Goal: Check status

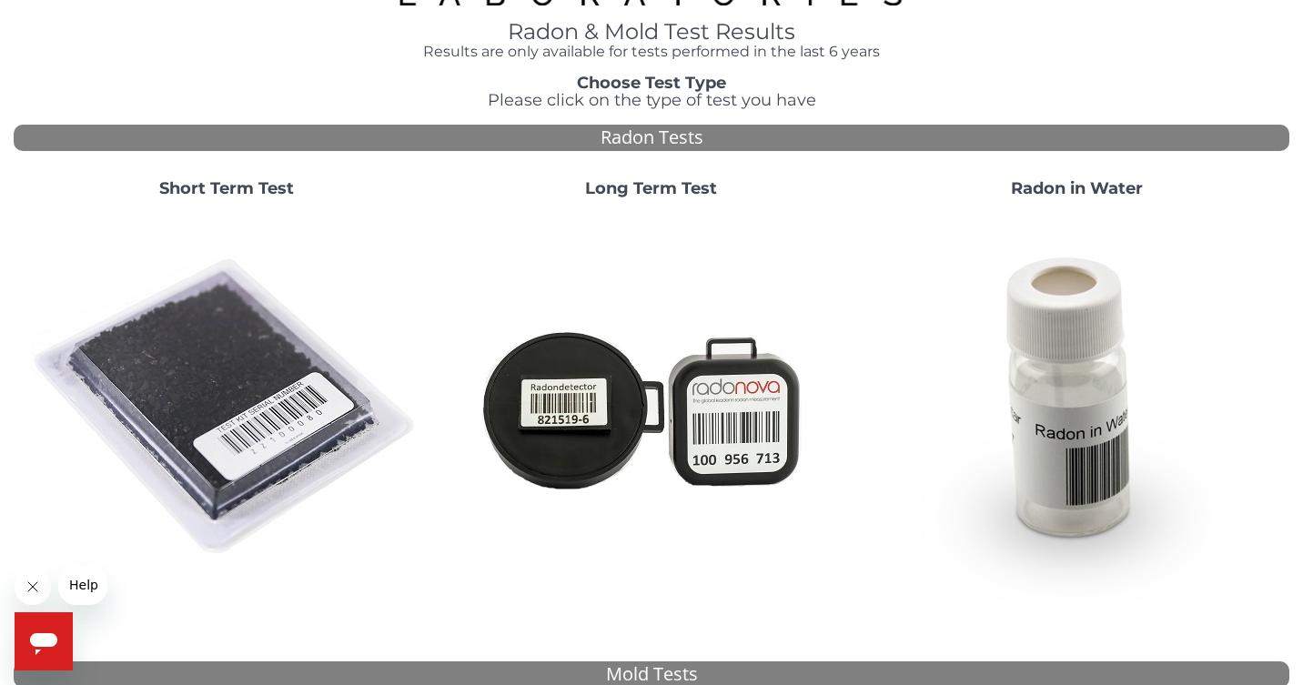
scroll to position [90, 0]
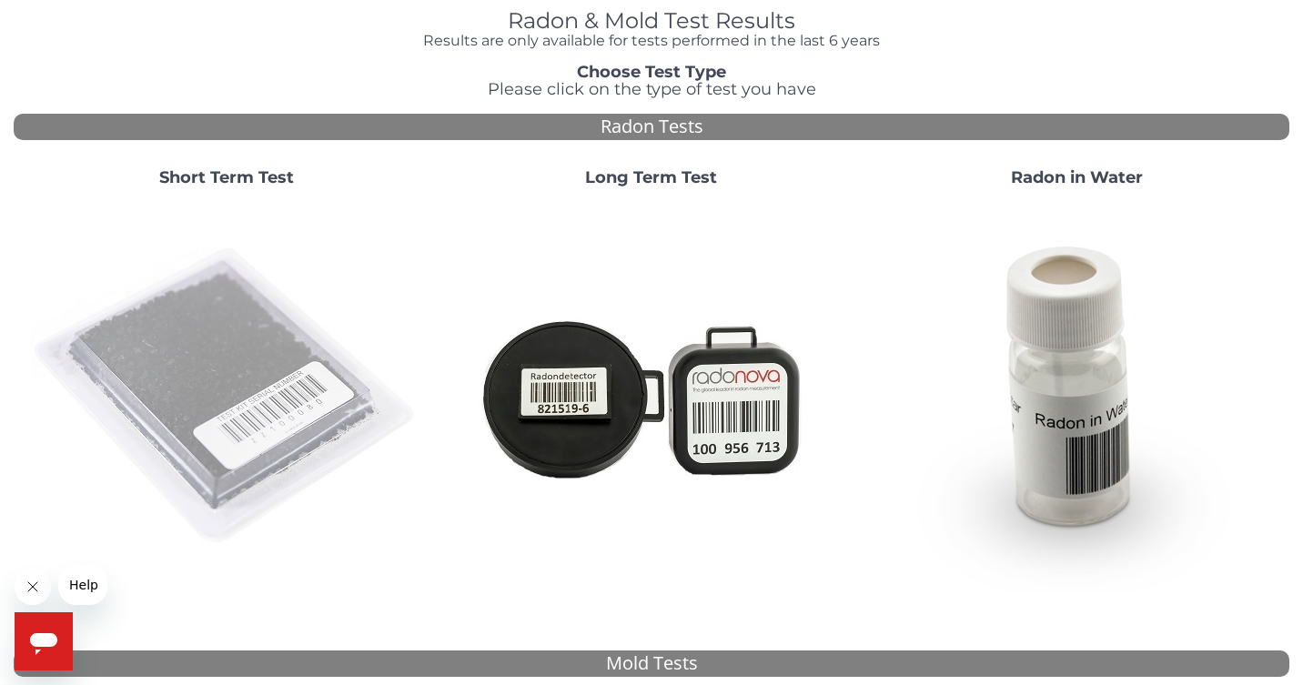
click at [230, 381] on img at bounding box center [226, 396] width 391 height 391
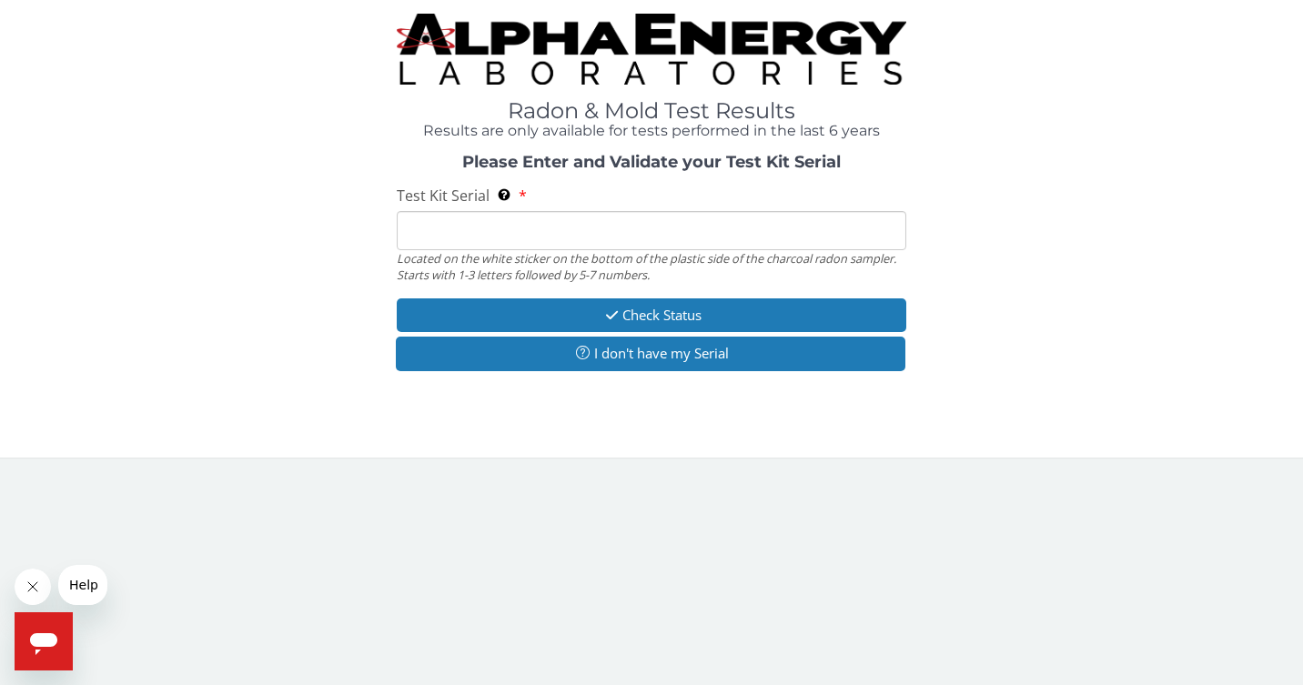
click at [481, 217] on input "Test Kit Serial Located on the white sticker on the bottom of the plastic side …" at bounding box center [652, 230] width 510 height 39
paste input "RA206625"
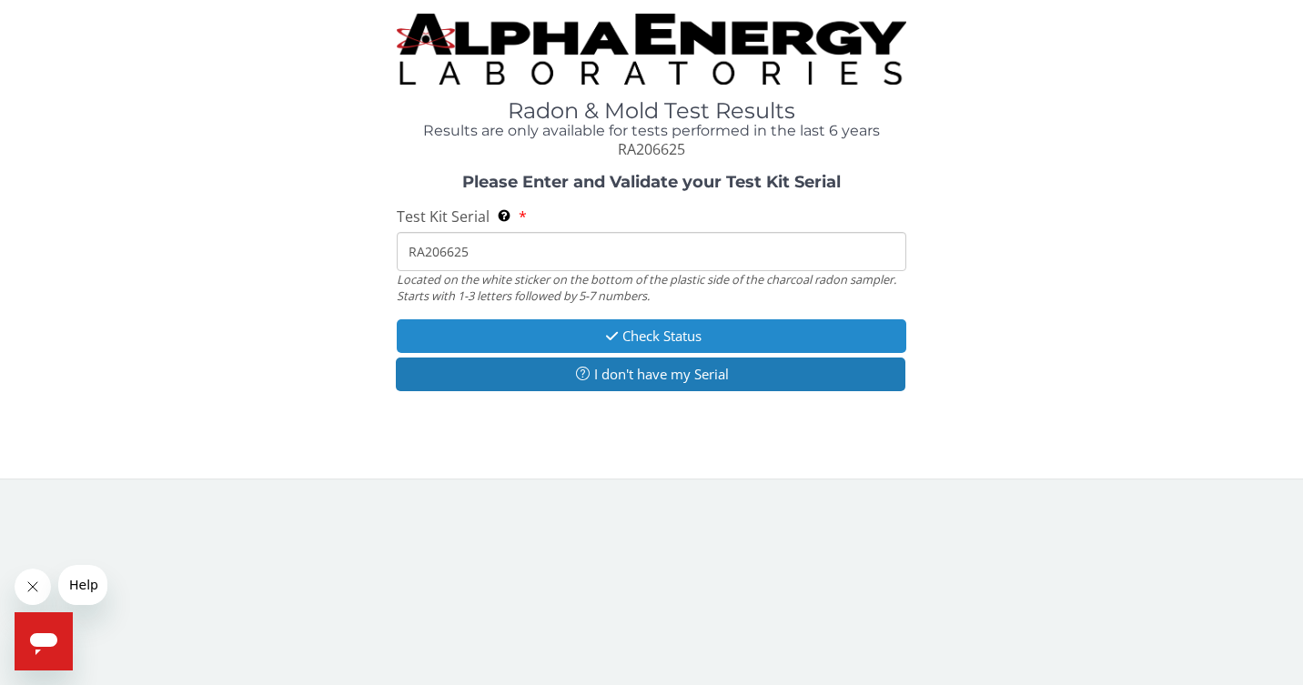
type input "RA206625"
click at [569, 327] on button "Check Status" at bounding box center [652, 336] width 510 height 34
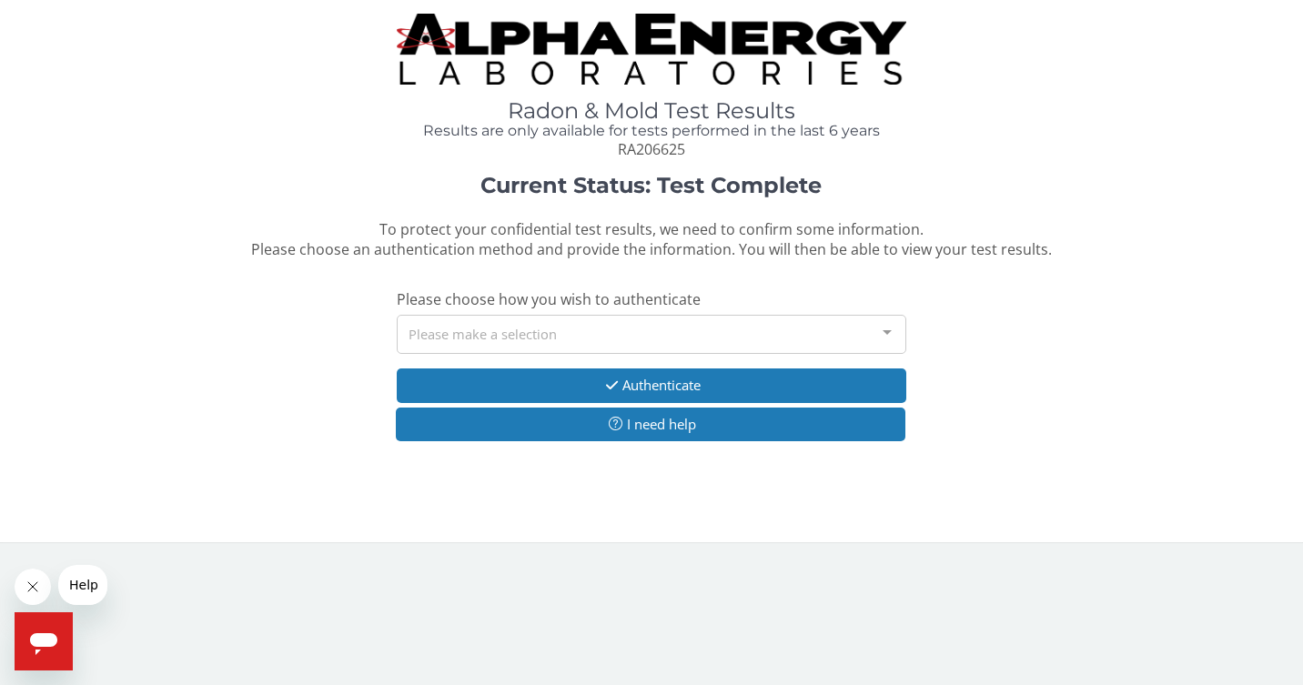
click at [569, 327] on div "Please make a selection" at bounding box center [652, 334] width 510 height 39
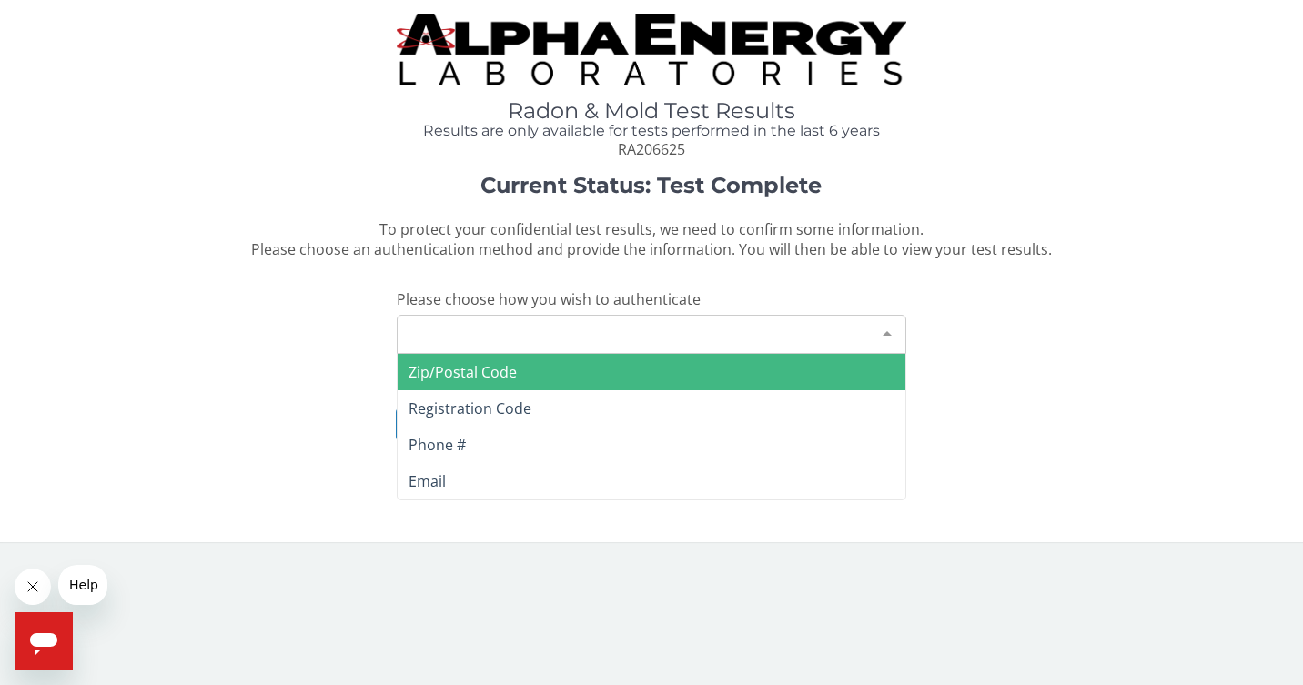
click at [527, 372] on span "Zip/Postal Code" at bounding box center [651, 372] width 508 height 36
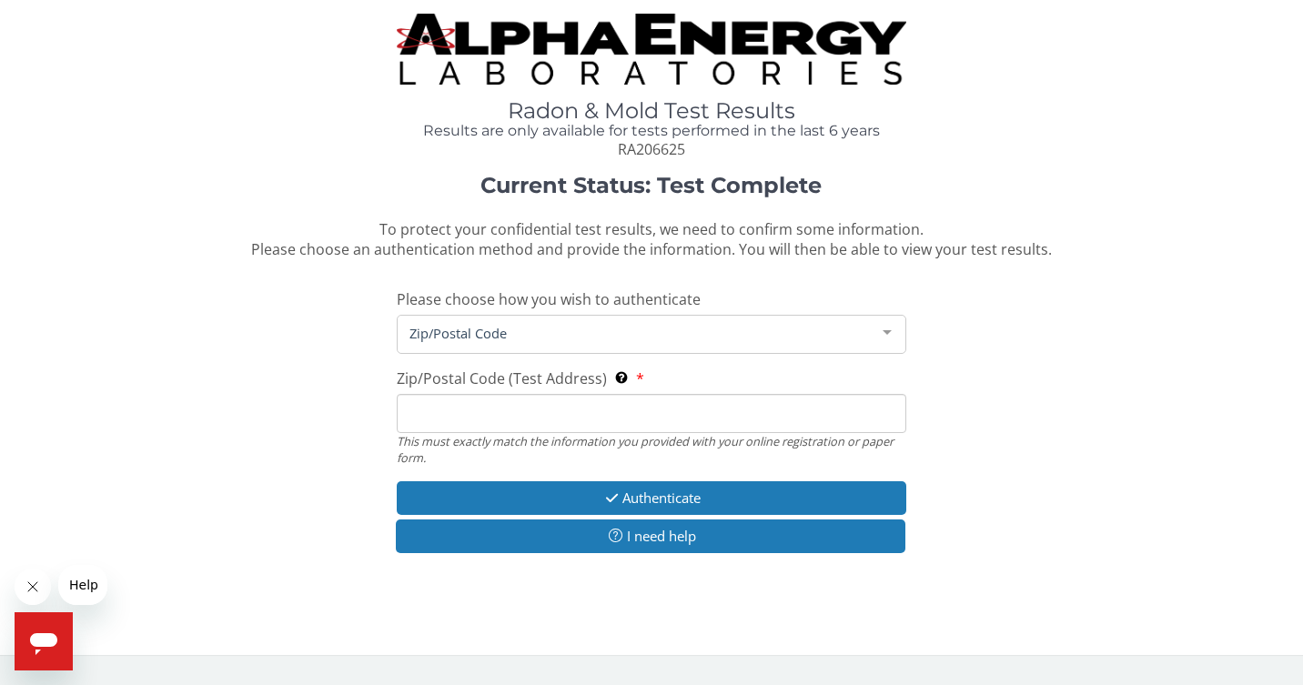
click at [519, 405] on input "Zip/Postal Code (Test Address) This must exactly match the information you prov…" at bounding box center [652, 413] width 510 height 39
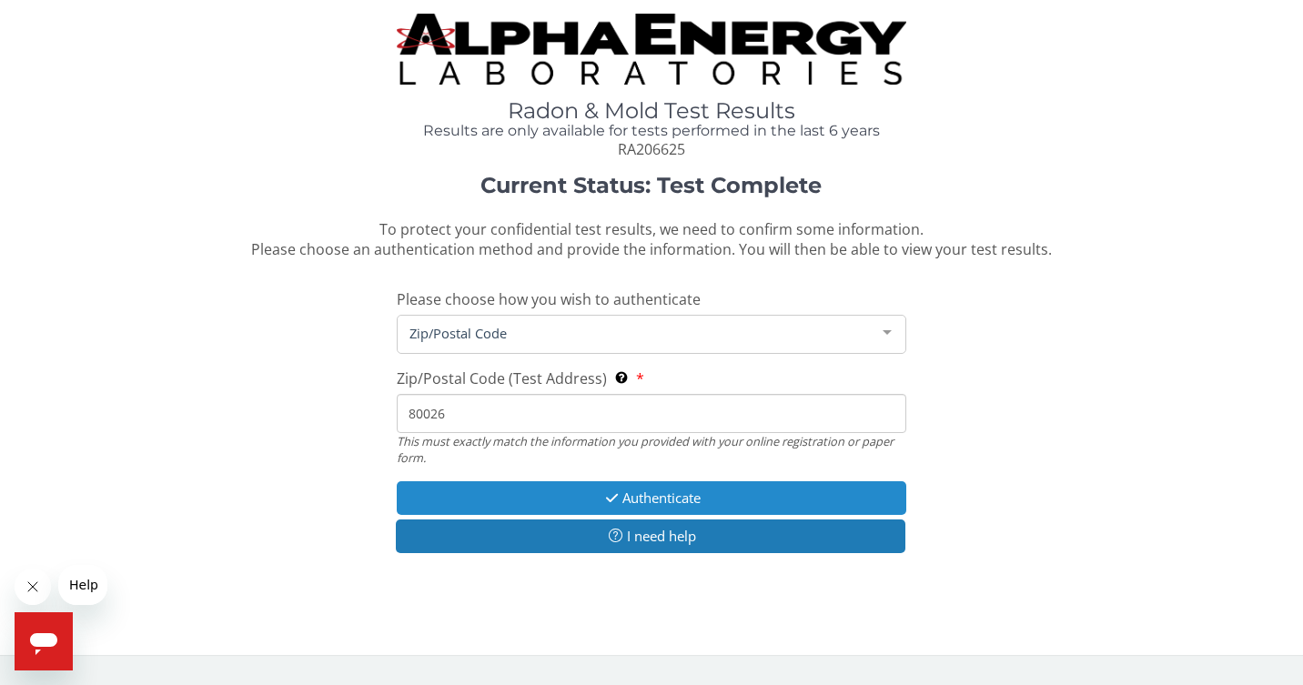
type input "80026"
click at [570, 493] on button "Authenticate" at bounding box center [652, 498] width 510 height 34
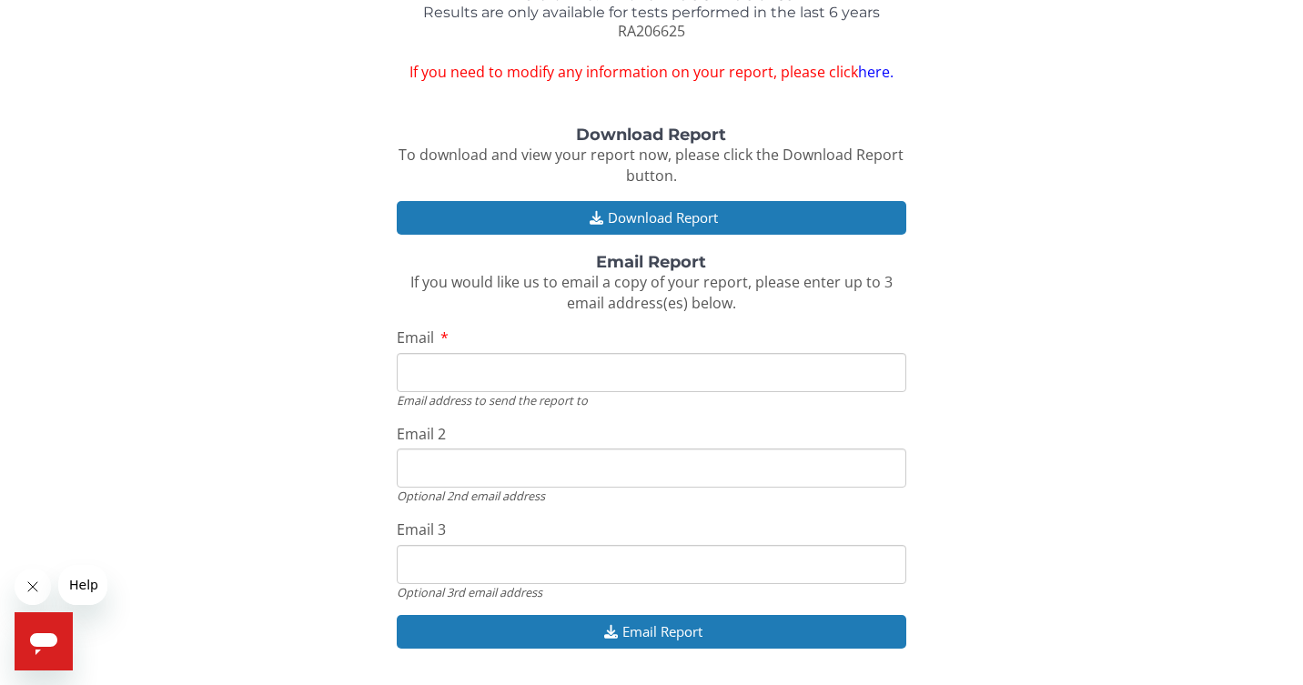
scroll to position [128, 0]
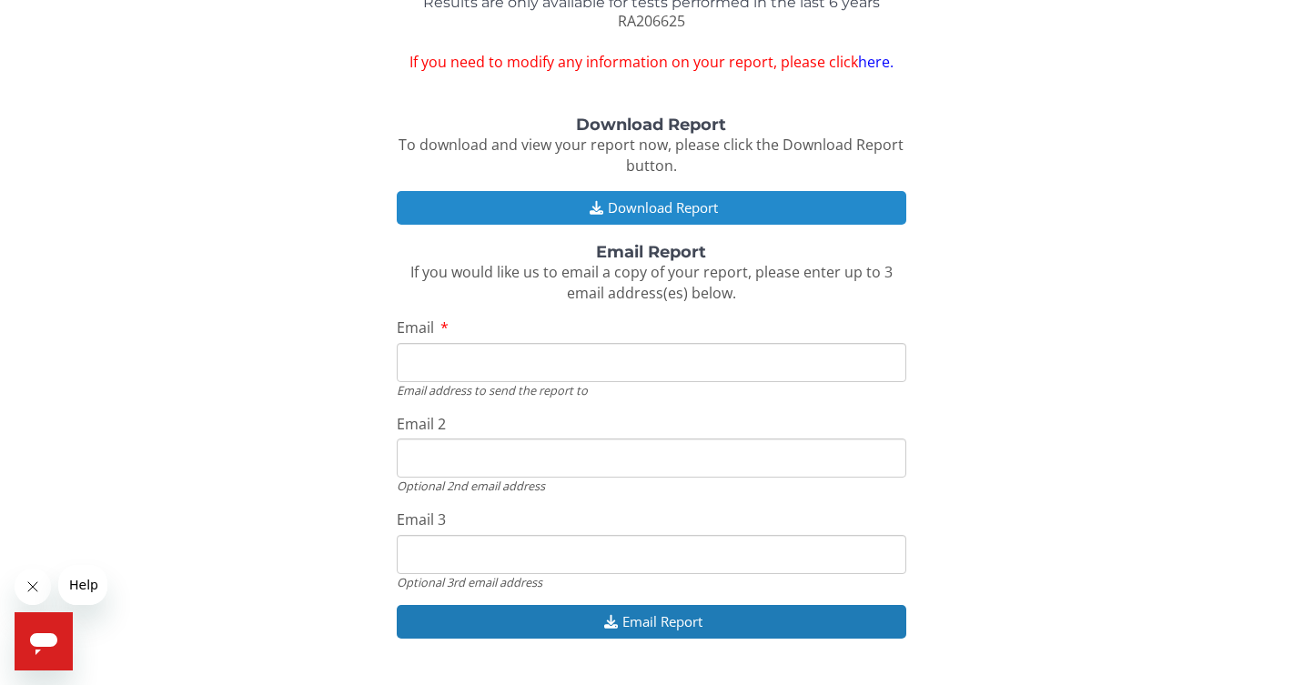
click at [679, 191] on button "Download Report" at bounding box center [652, 208] width 510 height 34
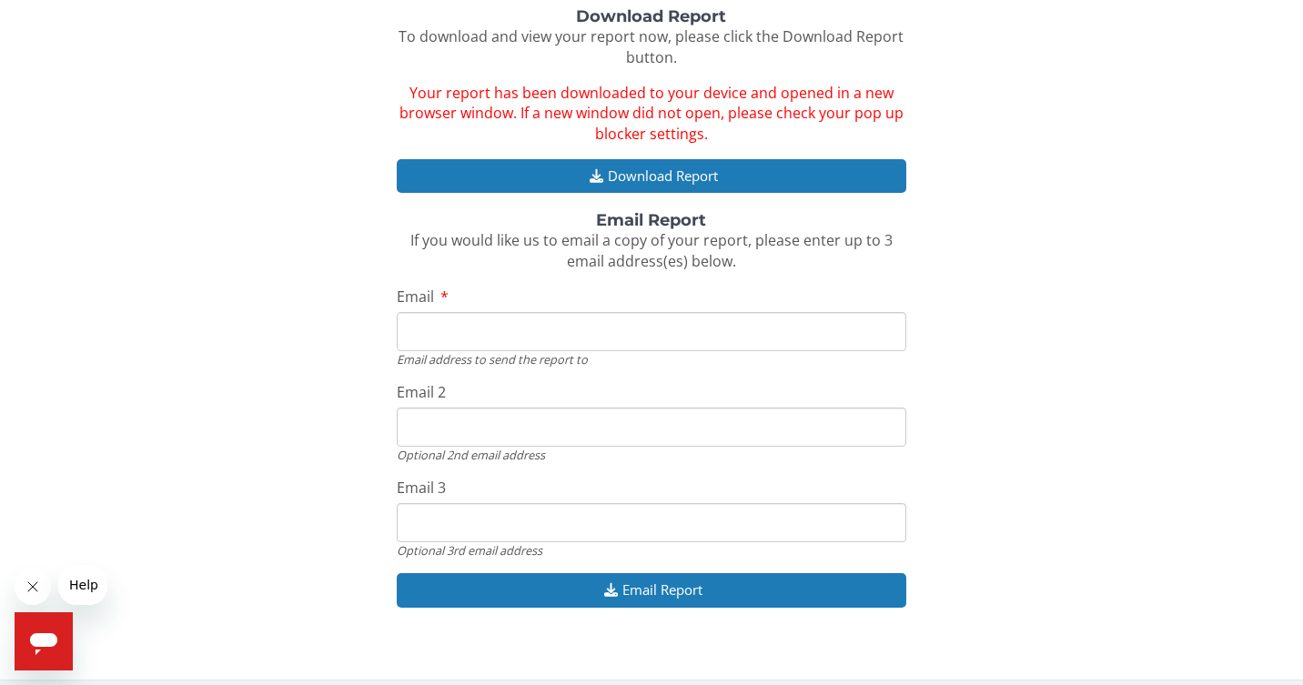
scroll to position [236, 0]
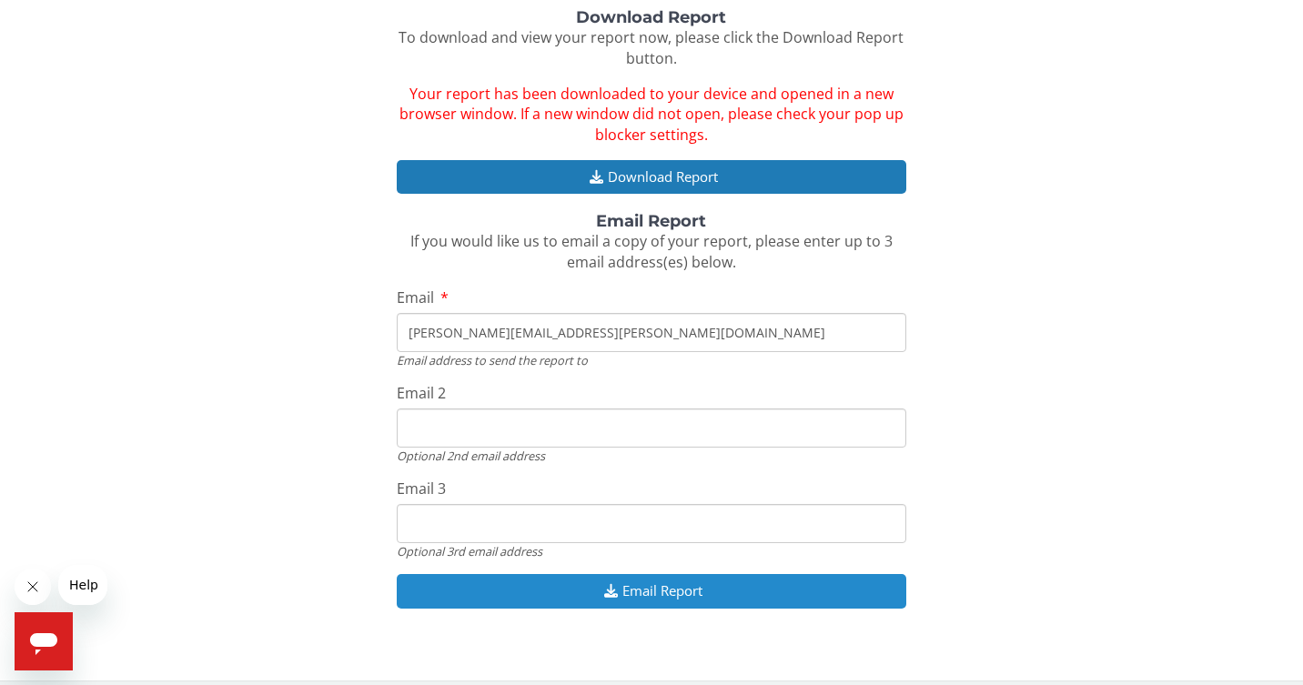
type input "[PERSON_NAME][EMAIL_ADDRESS][PERSON_NAME][DOMAIN_NAME]"
click at [514, 593] on button "Email Report" at bounding box center [652, 591] width 510 height 34
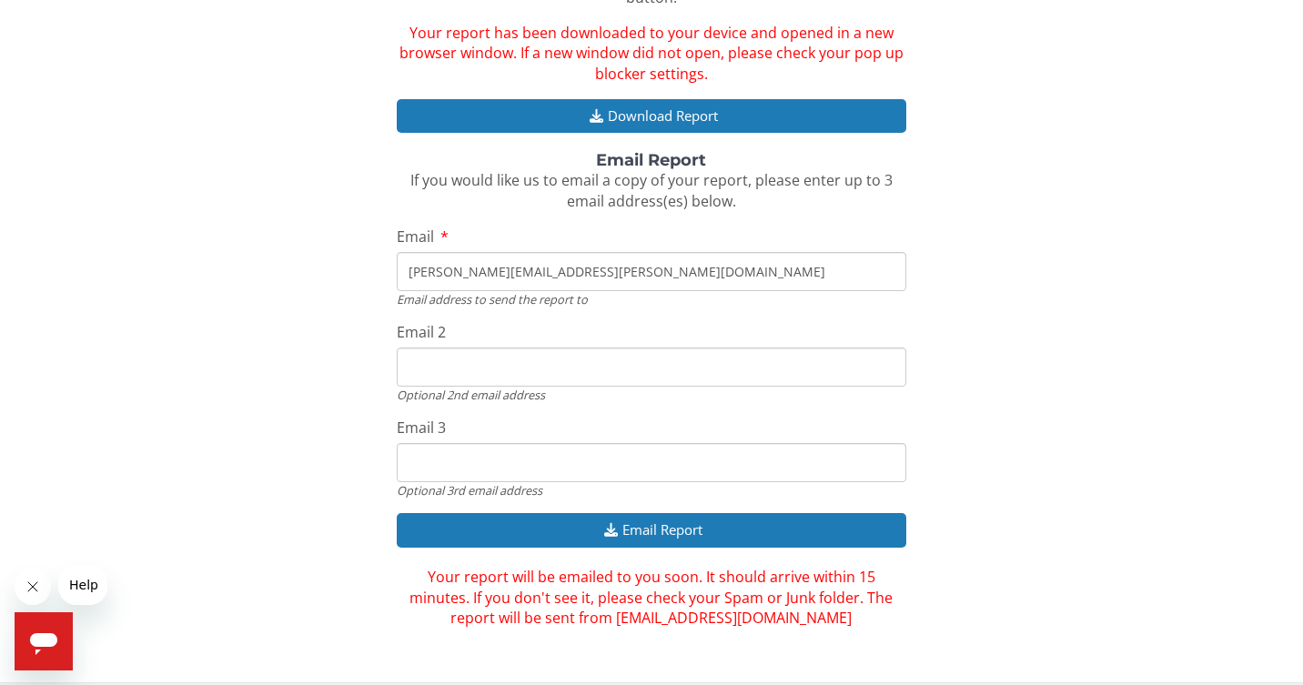
scroll to position [296, 0]
